Goal: Navigation & Orientation: Find specific page/section

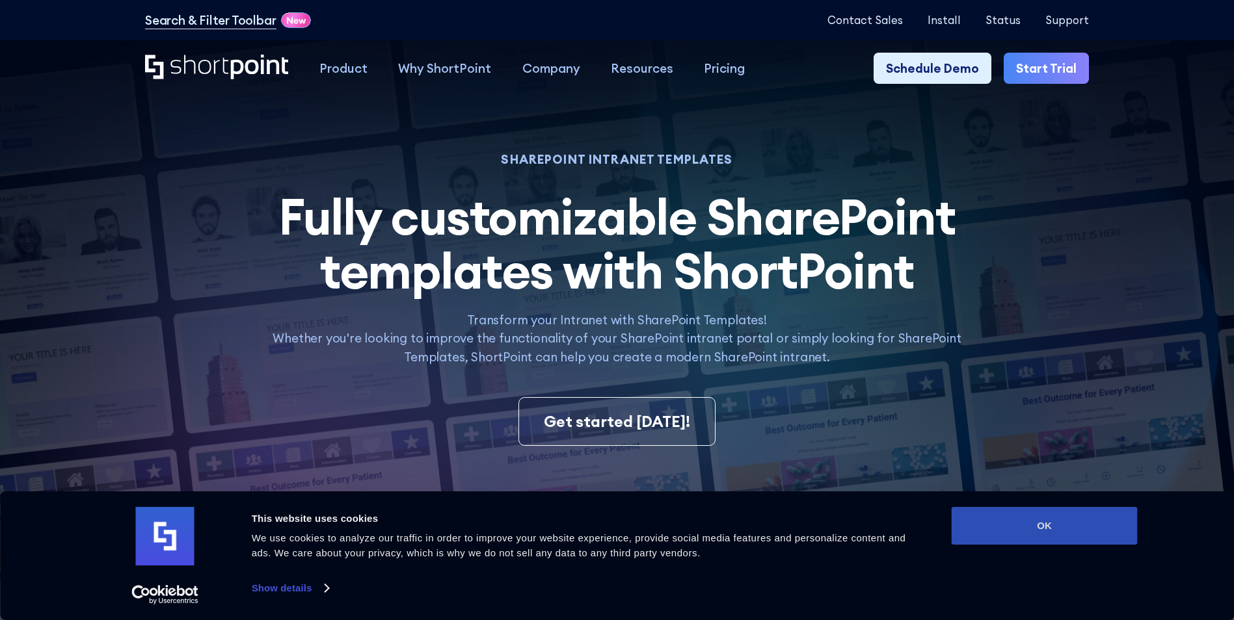
drag, startPoint x: 1103, startPoint y: 535, endPoint x: 1101, endPoint y: 523, distance: 11.9
click at [1103, 535] on button "OK" at bounding box center [1044, 526] width 186 height 38
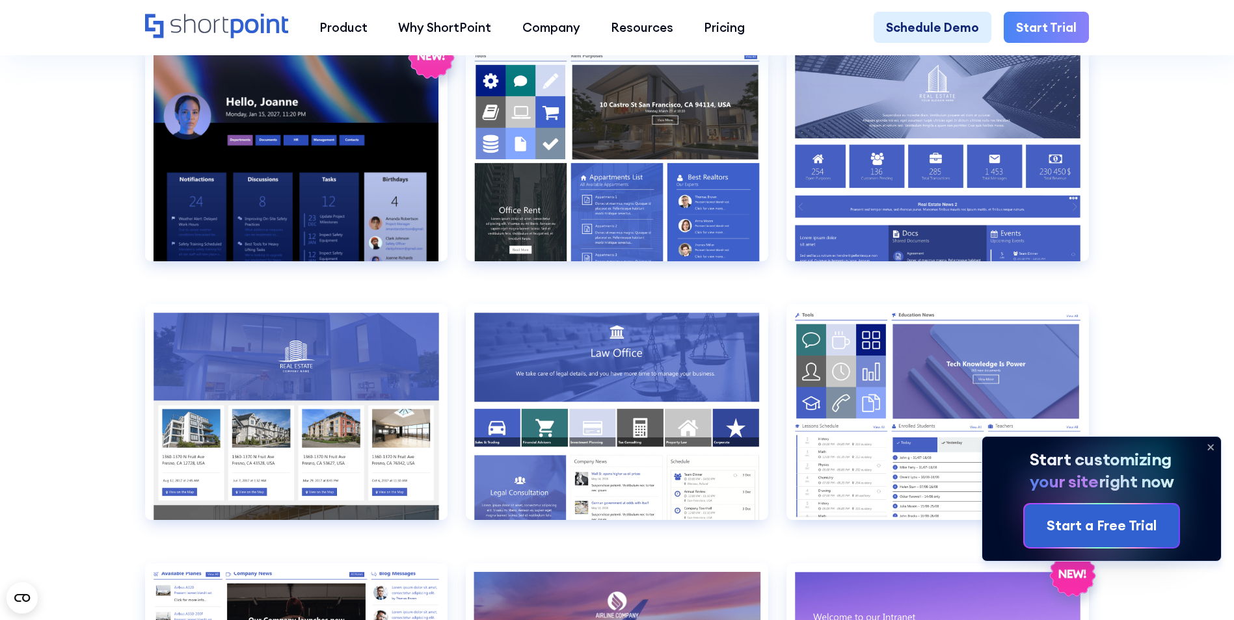
scroll to position [1496, 0]
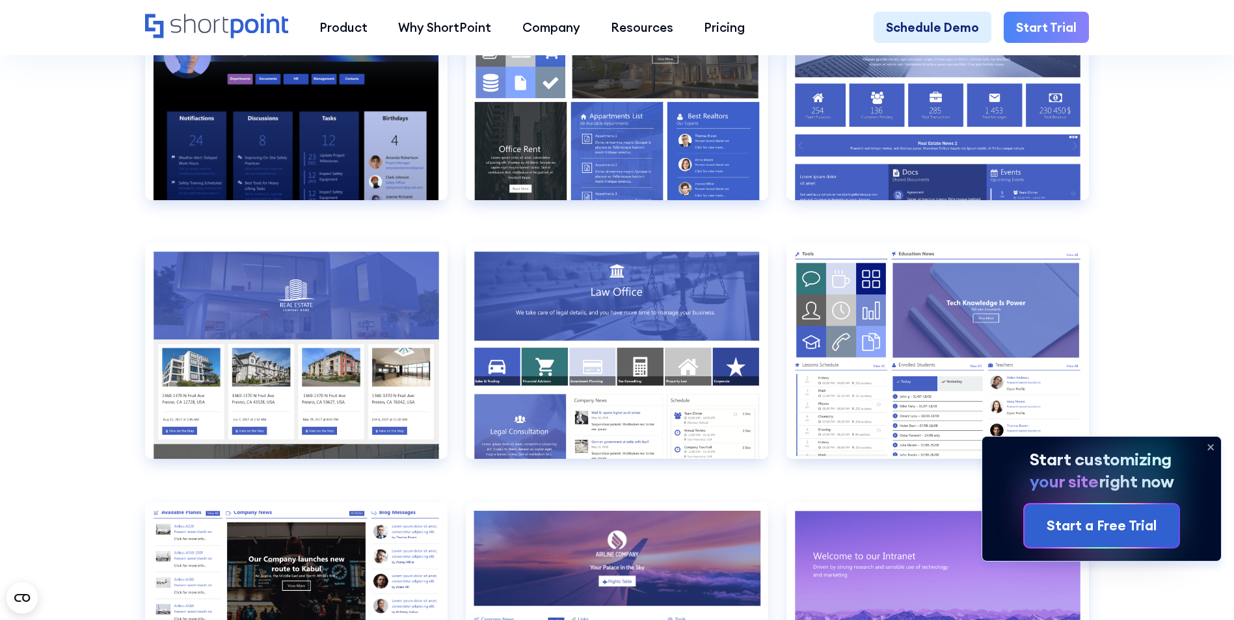
click at [1217, 446] on icon at bounding box center [1210, 447] width 21 height 21
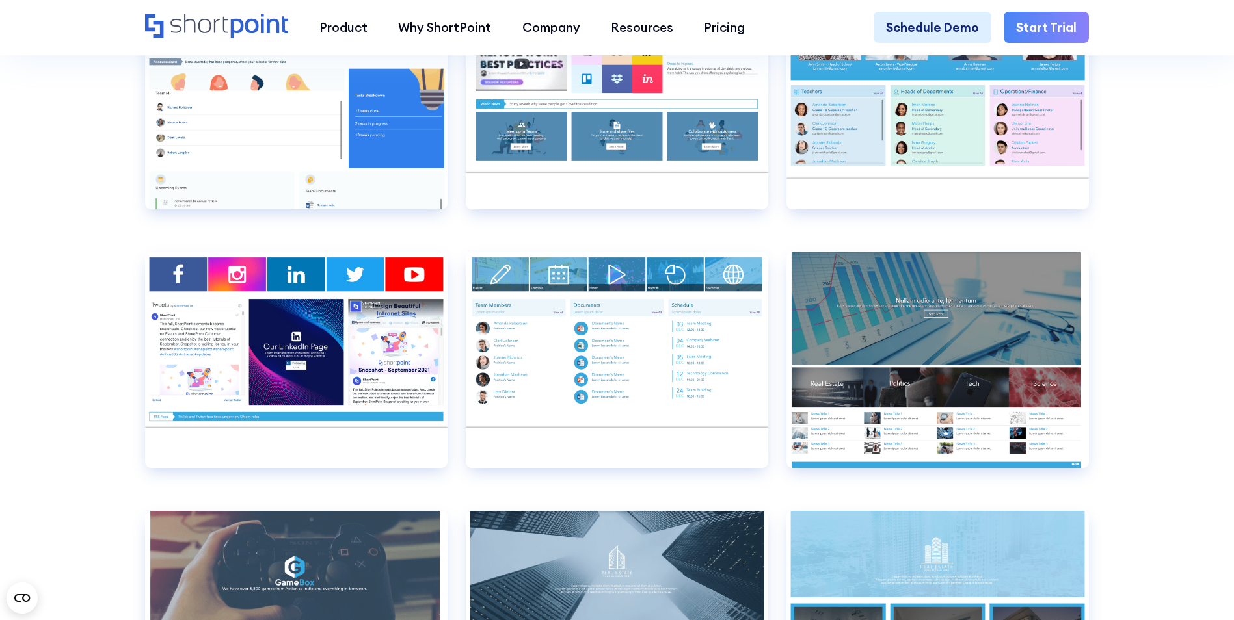
scroll to position [8584, 0]
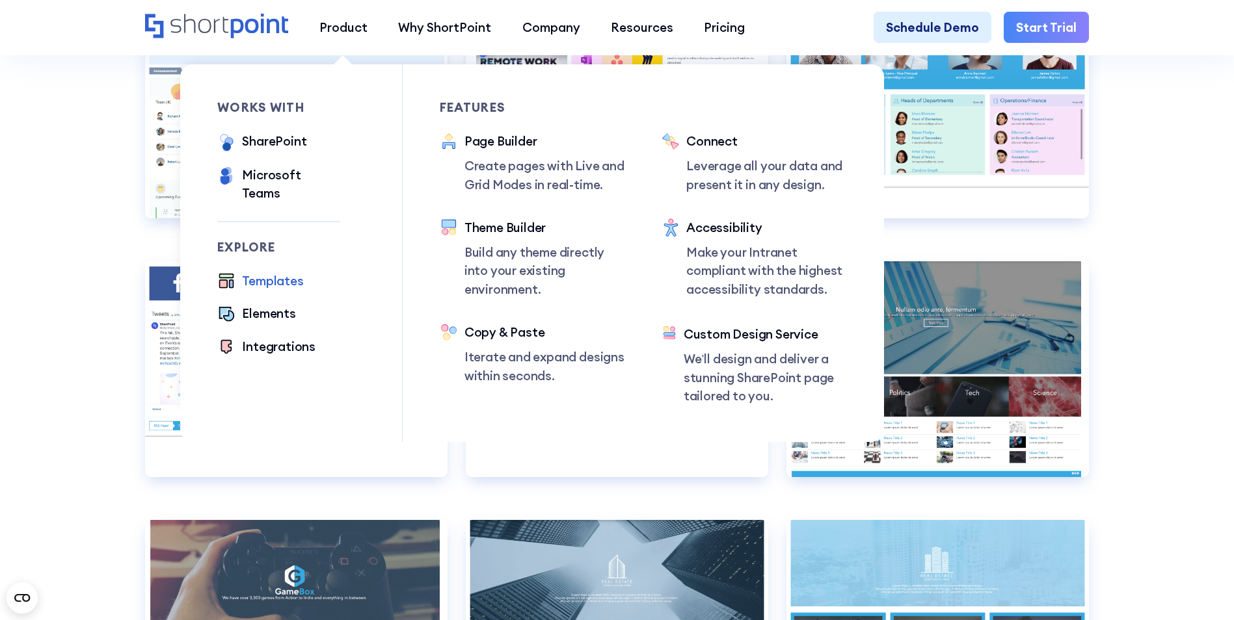
click at [263, 272] on div "Templates" at bounding box center [272, 281] width 61 height 18
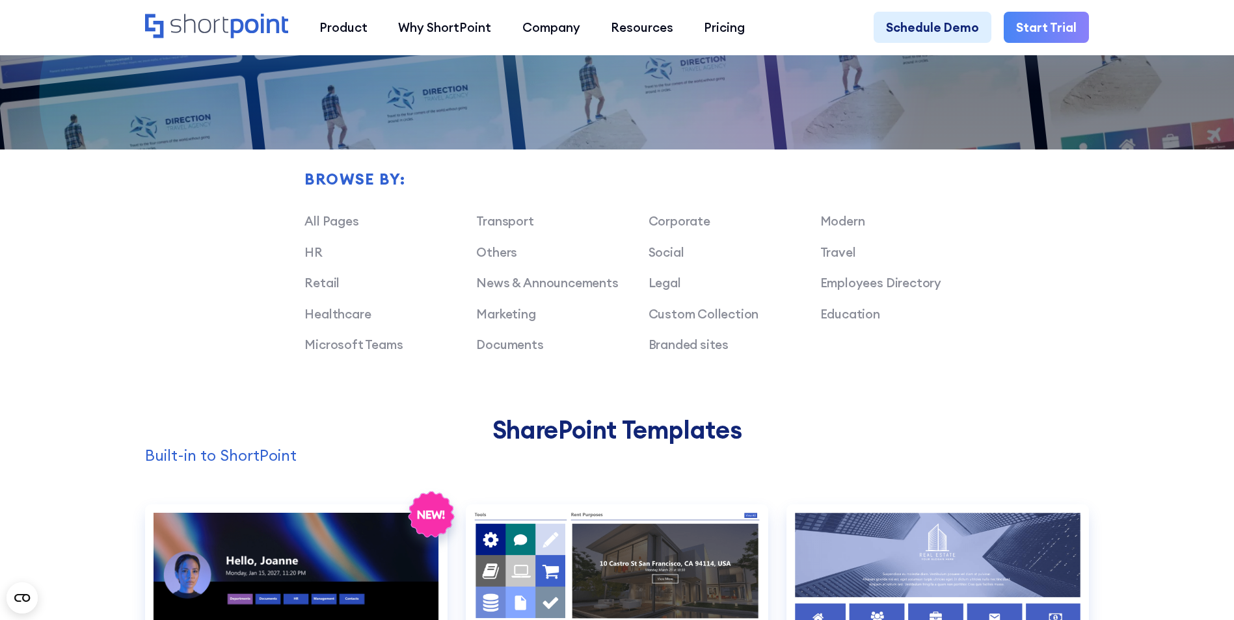
scroll to position [1236, 0]
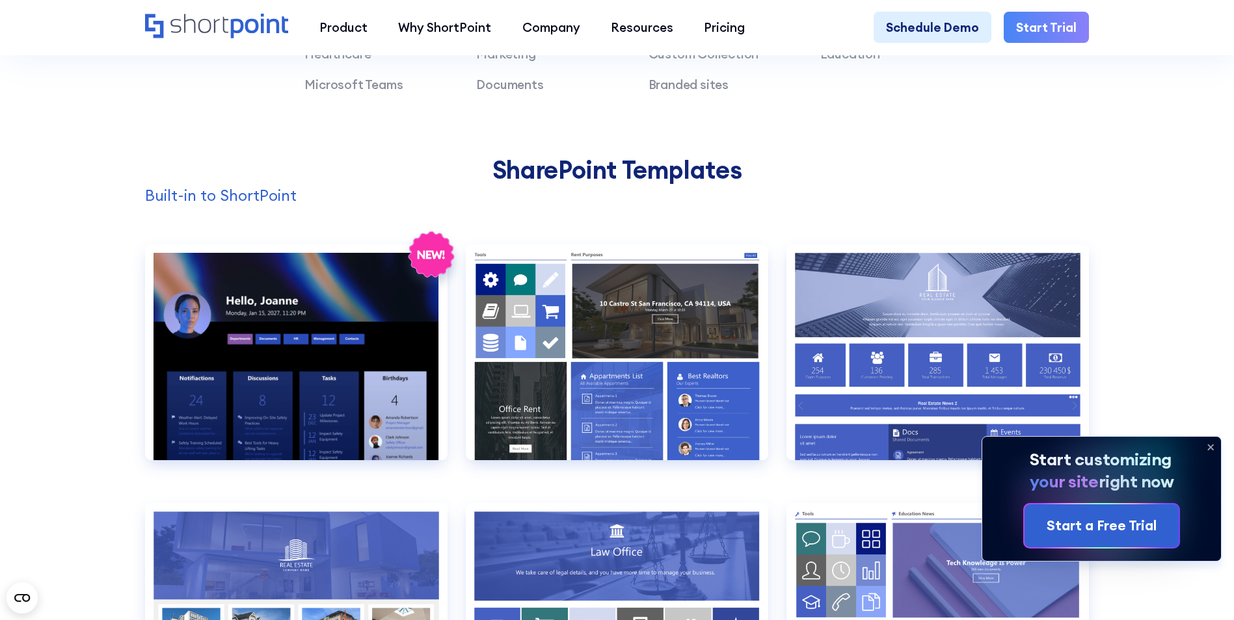
click at [1214, 445] on icon at bounding box center [1210, 447] width 21 height 21
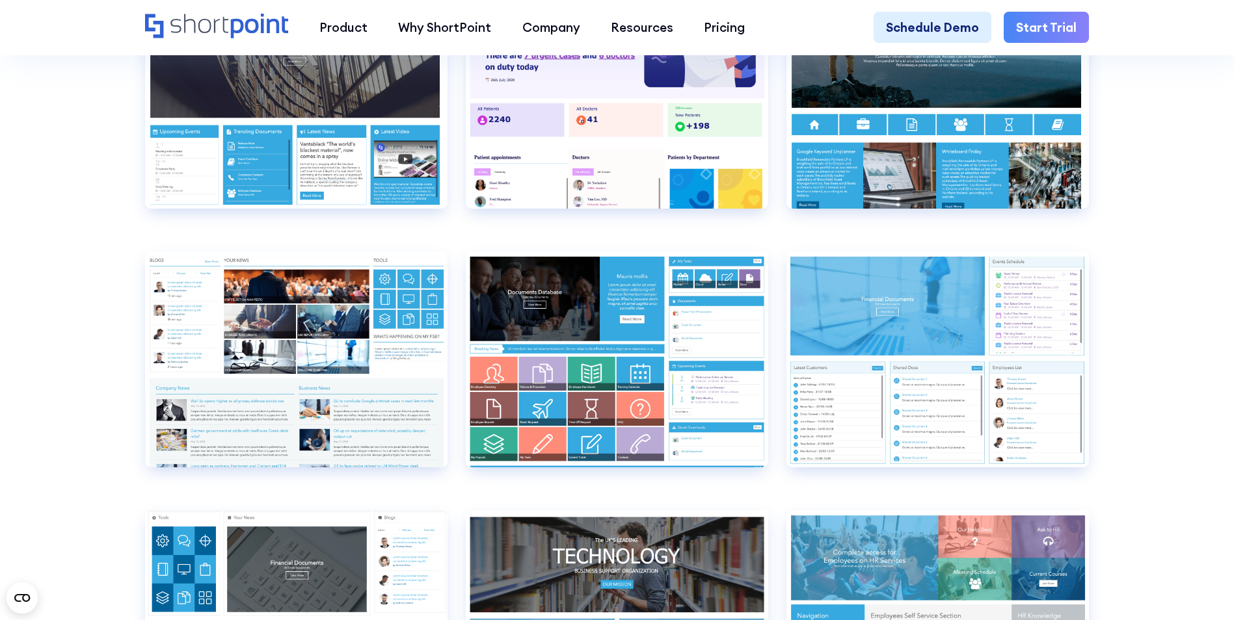
scroll to position [6698, 0]
